Goal: Task Accomplishment & Management: Manage account settings

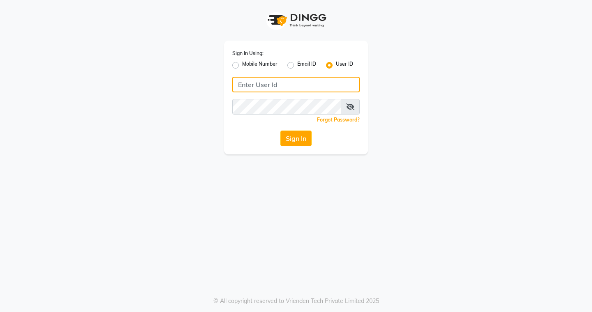
type input "thelondonhairsalon"
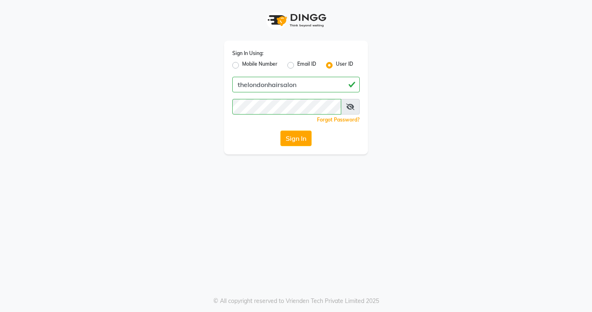
click at [349, 107] on icon at bounding box center [350, 107] width 8 height 7
click at [297, 139] on button "Sign In" at bounding box center [295, 139] width 31 height 16
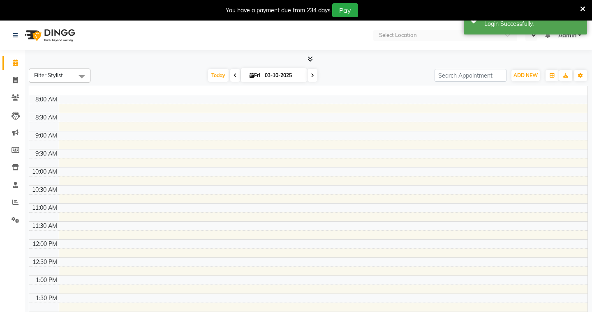
select select "en"
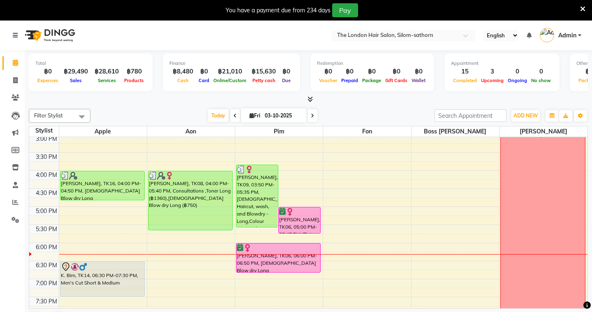
scroll to position [246, 0]
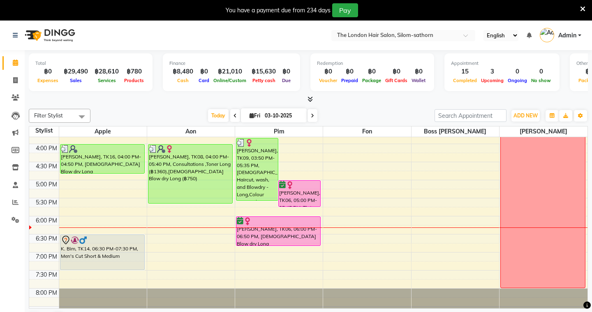
click at [314, 116] on span at bounding box center [312, 115] width 10 height 13
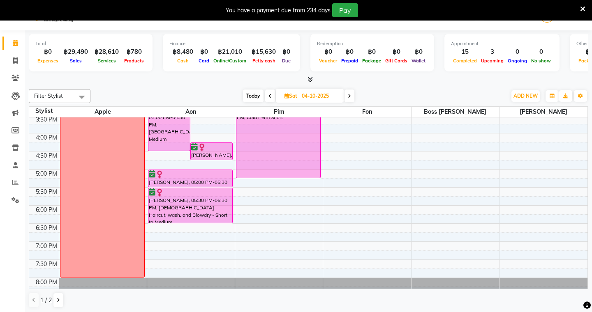
scroll to position [195, 0]
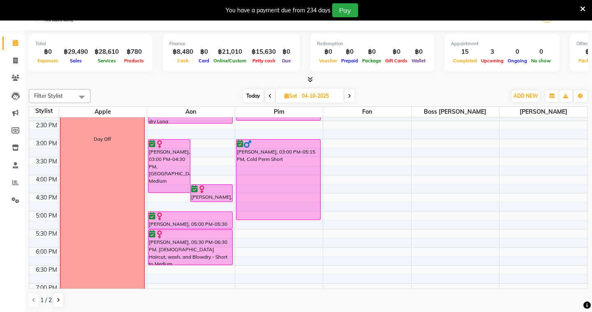
click at [353, 96] on span at bounding box center [349, 96] width 10 height 13
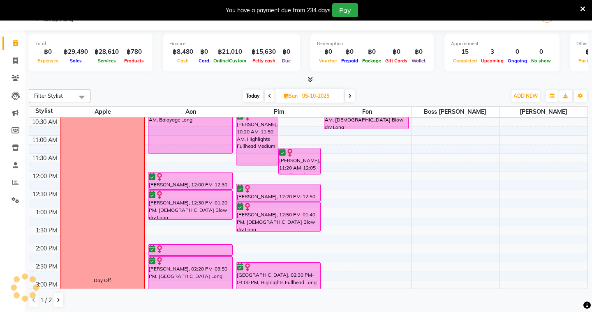
scroll to position [0, 0]
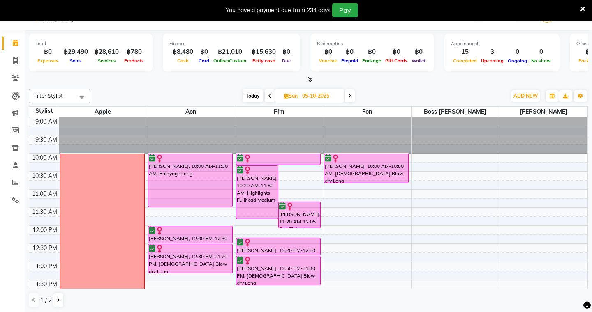
click at [349, 94] on icon at bounding box center [349, 96] width 3 height 5
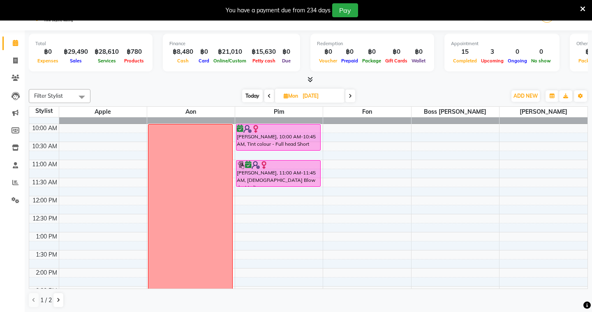
scroll to position [32, 0]
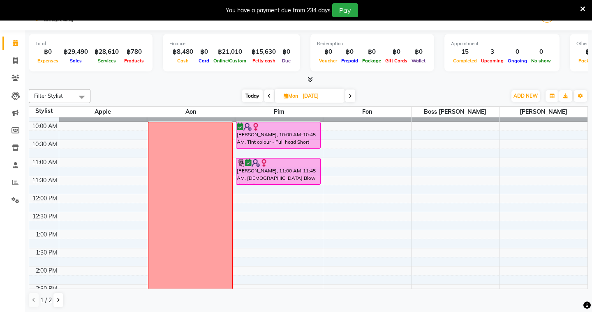
click at [348, 97] on span at bounding box center [350, 96] width 10 height 13
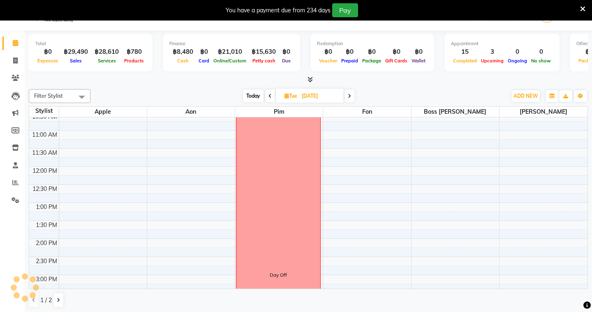
scroll to position [0, 0]
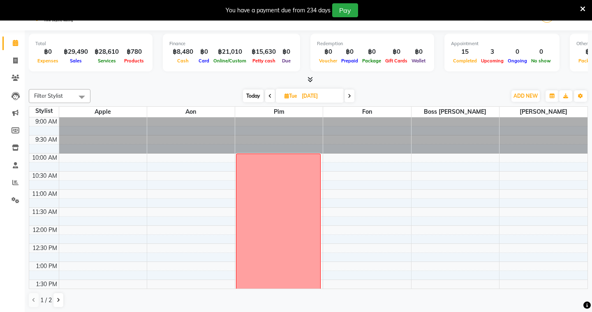
click at [349, 95] on icon at bounding box center [349, 96] width 3 height 5
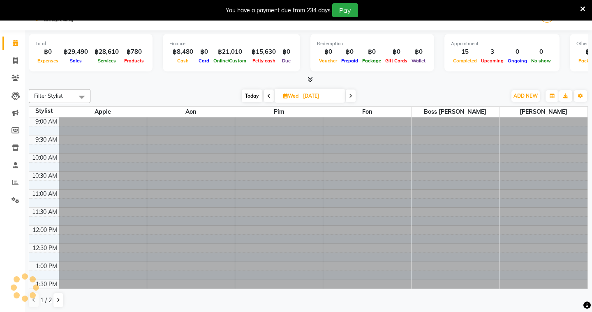
scroll to position [262, 0]
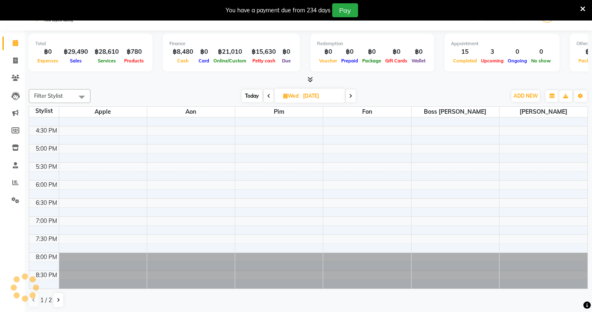
click at [349, 95] on icon at bounding box center [350, 96] width 3 height 5
type input "09-10-2025"
click at [584, 8] on icon at bounding box center [582, 8] width 5 height 7
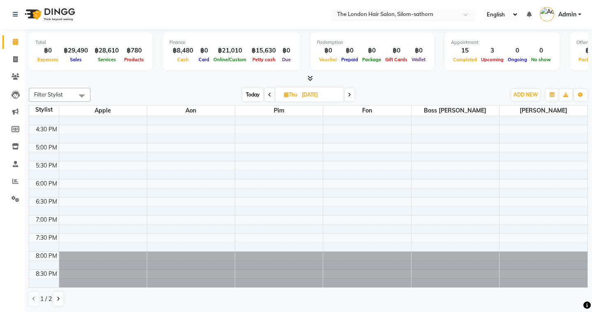
click at [470, 13] on span at bounding box center [468, 17] width 10 height 8
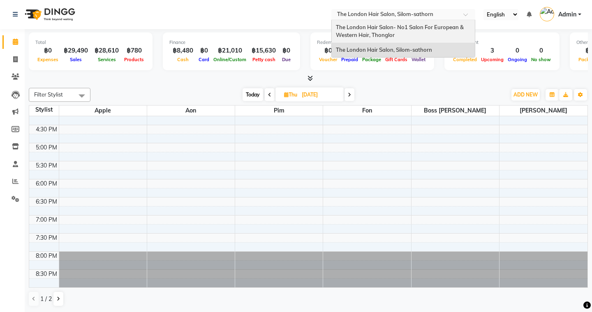
click at [444, 23] on div "The London Hair Salon- No1 Salon For European & Western Hair, Thonglor" at bounding box center [403, 31] width 143 height 23
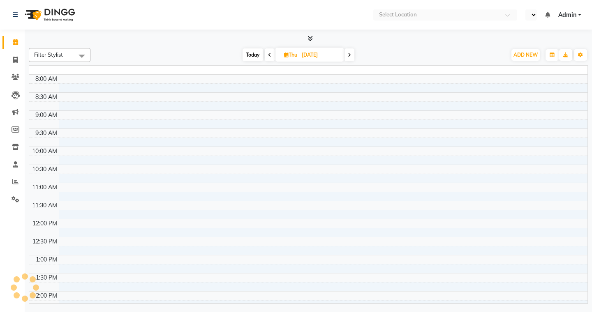
select select "en"
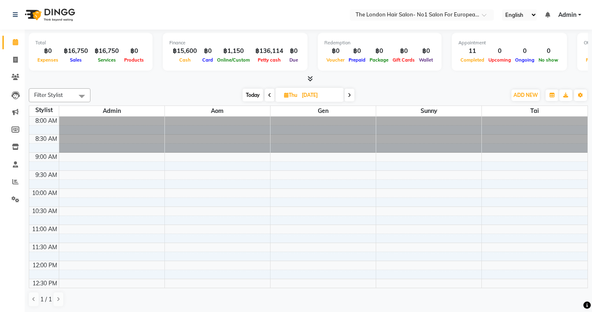
click at [257, 97] on span "Today" at bounding box center [252, 95] width 21 height 13
type input "03-10-2025"
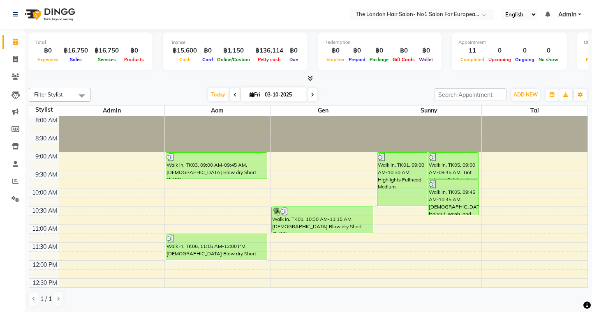
click at [249, 99] on span "Fri 03-10-2025" at bounding box center [274, 95] width 66 height 14
click at [484, 14] on span at bounding box center [487, 17] width 10 height 8
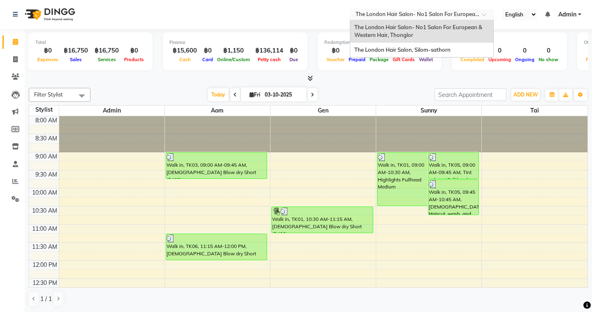
click at [443, 42] on div "The London Hair Salon- No1 Salon For European & Western Hair, Thonglor" at bounding box center [421, 31] width 143 height 23
click at [481, 15] on div at bounding box center [422, 15] width 144 height 8
click at [445, 46] on span "The London Hair Salon, Silom-sathorn" at bounding box center [402, 49] width 96 height 7
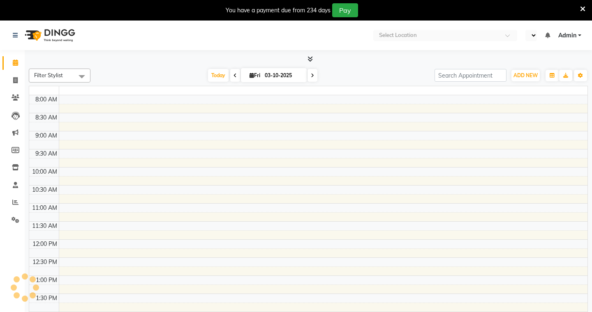
select select "en"
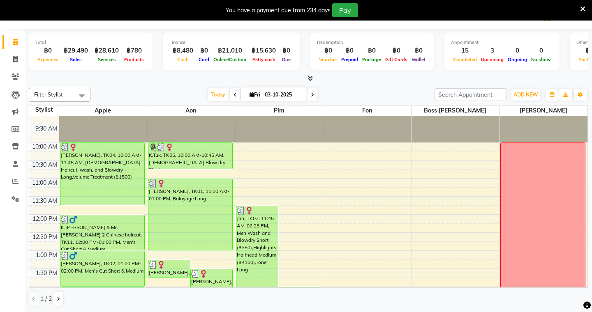
scroll to position [21, 0]
click at [583, 10] on icon at bounding box center [582, 8] width 5 height 7
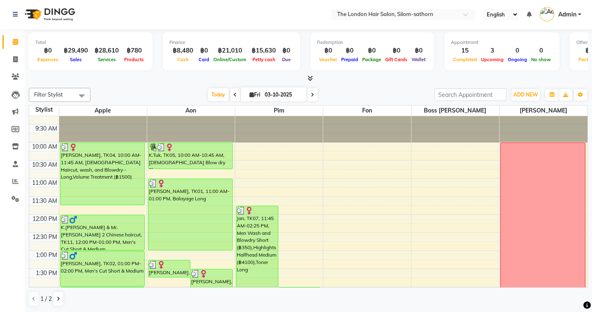
scroll to position [0, 0]
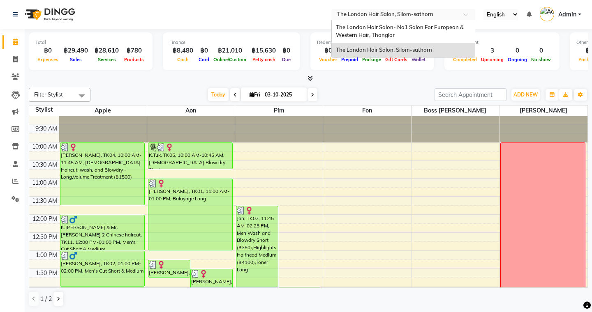
click at [464, 14] on span at bounding box center [468, 17] width 10 height 8
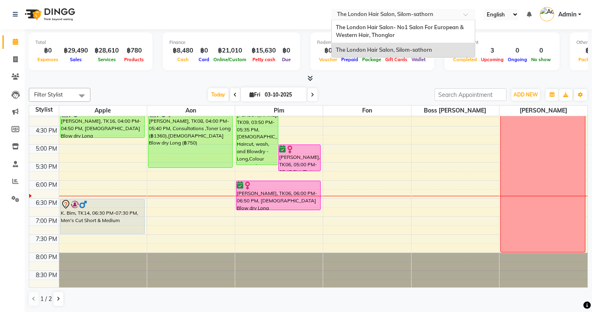
scroll to position [262, 0]
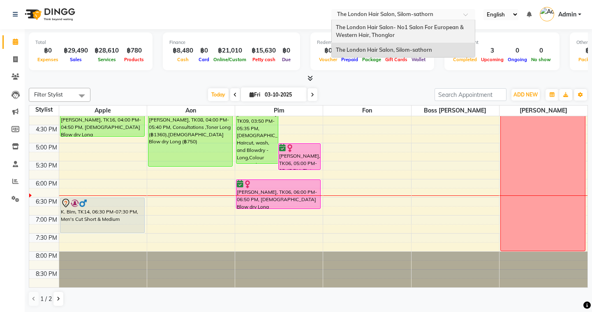
click at [393, 37] on span "The London Hair Salon- No1 Salon For European & Western Hair, Thonglor" at bounding box center [400, 31] width 129 height 15
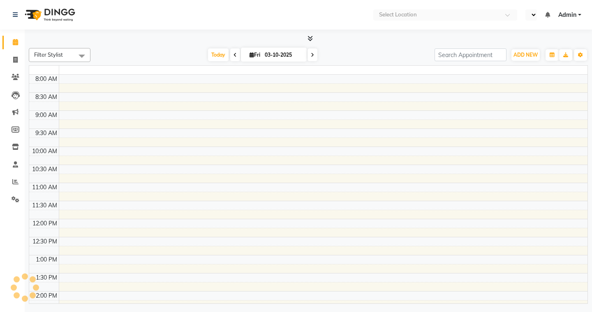
select select "en"
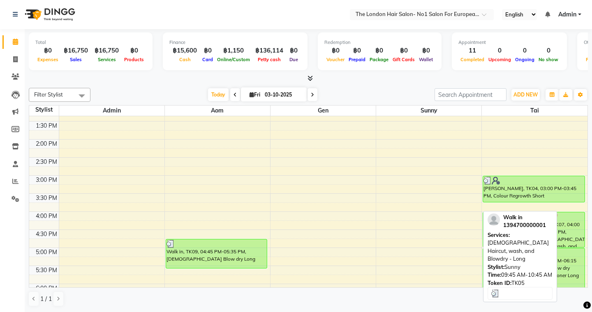
scroll to position [298, 0]
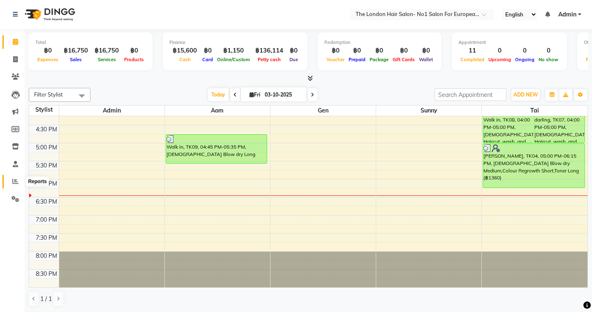
click at [18, 182] on span at bounding box center [15, 181] width 14 height 9
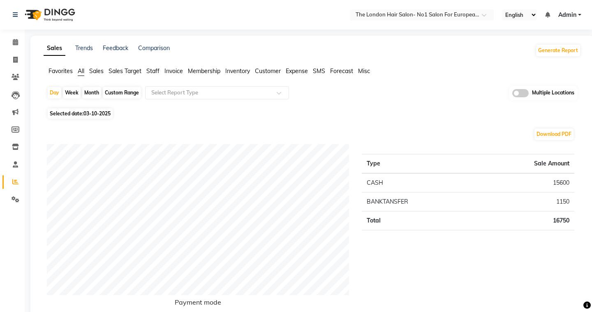
click at [136, 92] on div "Custom Range" at bounding box center [122, 93] width 38 height 12
select select "10"
select select "2025"
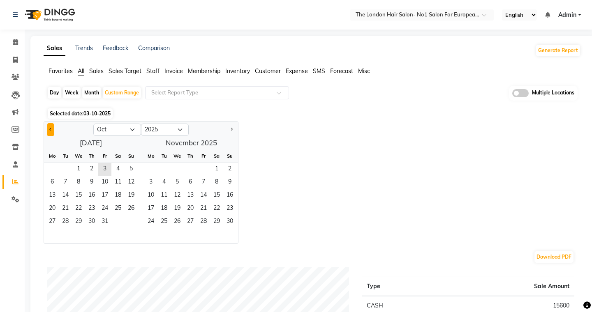
click at [47, 125] on button "Previous month" at bounding box center [50, 129] width 7 height 13
select select "9"
click at [118, 211] on span "27" at bounding box center [117, 209] width 13 height 13
click at [199, 173] on span "3" at bounding box center [203, 169] width 13 height 13
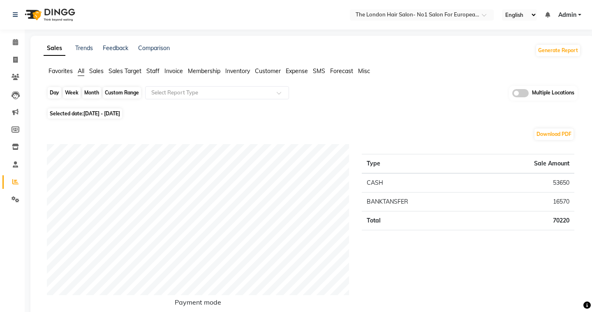
click at [134, 89] on div "Custom Range" at bounding box center [122, 93] width 38 height 12
select select "9"
select select "2025"
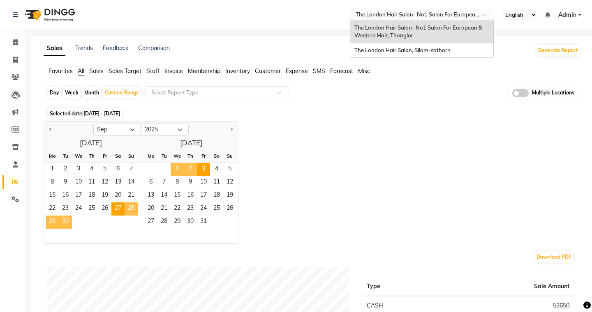
click at [477, 17] on div at bounding box center [422, 16] width 144 height 8
click at [443, 48] on span "The London Hair Salon, Silom-sathorn" at bounding box center [402, 50] width 96 height 7
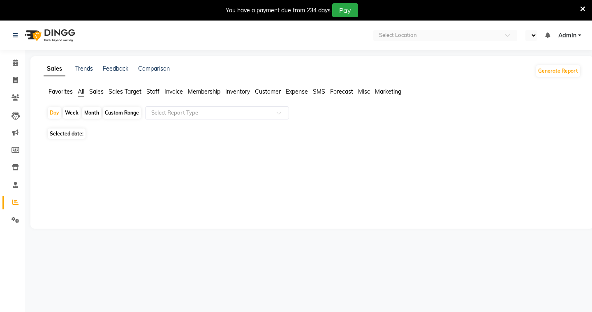
select select "en"
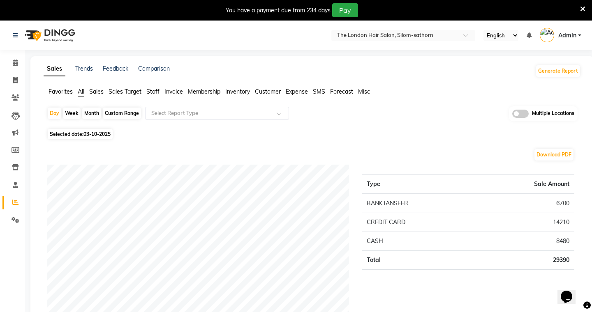
click at [124, 115] on div "Custom Range" at bounding box center [122, 114] width 38 height 12
select select "10"
select select "2025"
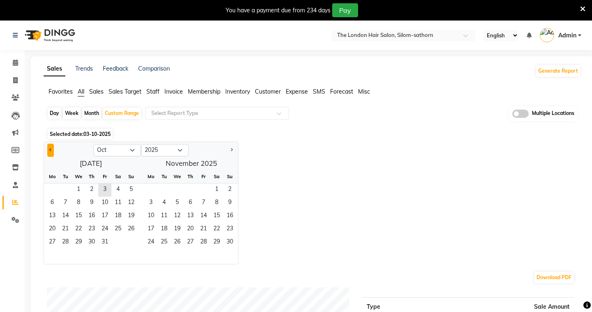
click at [53, 147] on button "Previous month" at bounding box center [50, 150] width 7 height 13
select select "9"
click at [120, 229] on span "27" at bounding box center [117, 229] width 13 height 13
click at [203, 187] on span "3" at bounding box center [203, 190] width 13 height 13
